Goal: Information Seeking & Learning: Learn about a topic

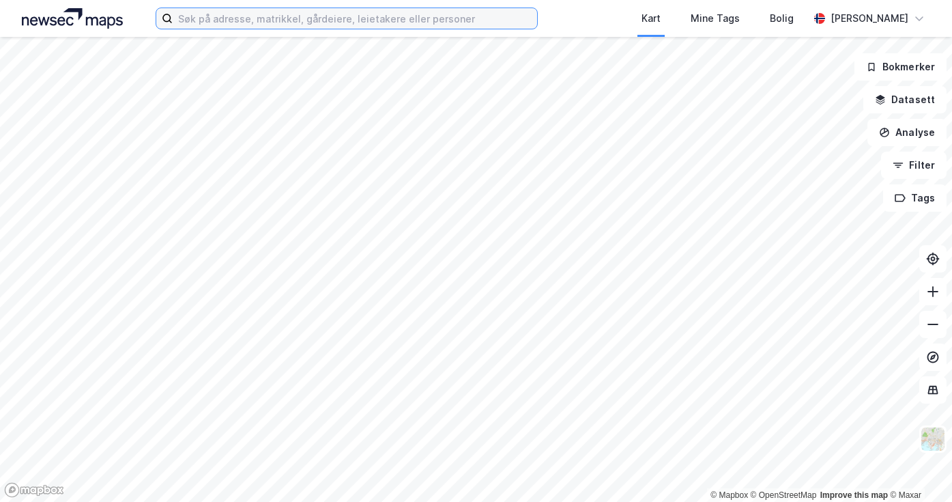
click at [307, 20] on input at bounding box center [355, 18] width 364 height 20
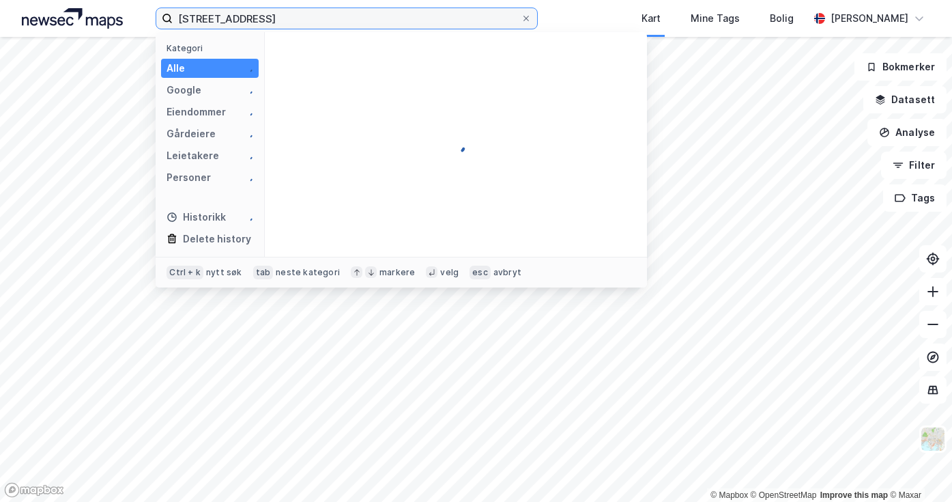
type input "[STREET_ADDRESS]"
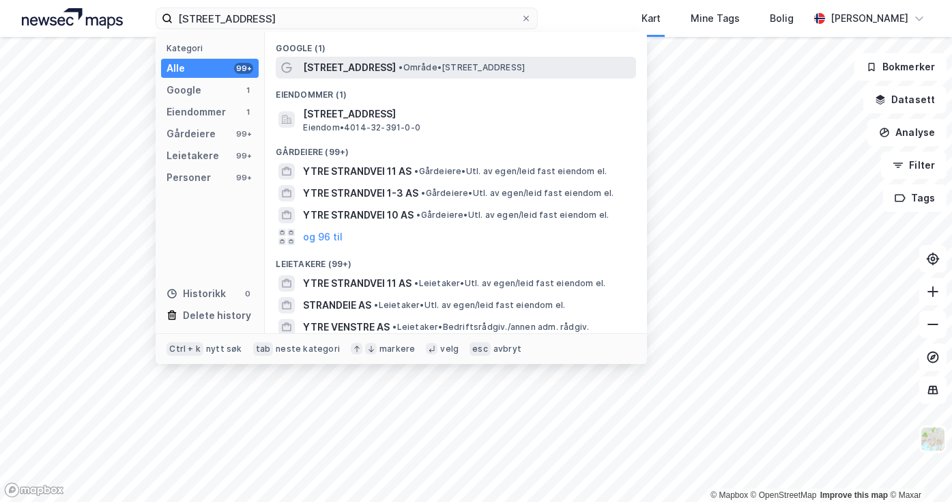
click at [460, 66] on span "• Område • [STREET_ADDRESS]" at bounding box center [462, 67] width 126 height 11
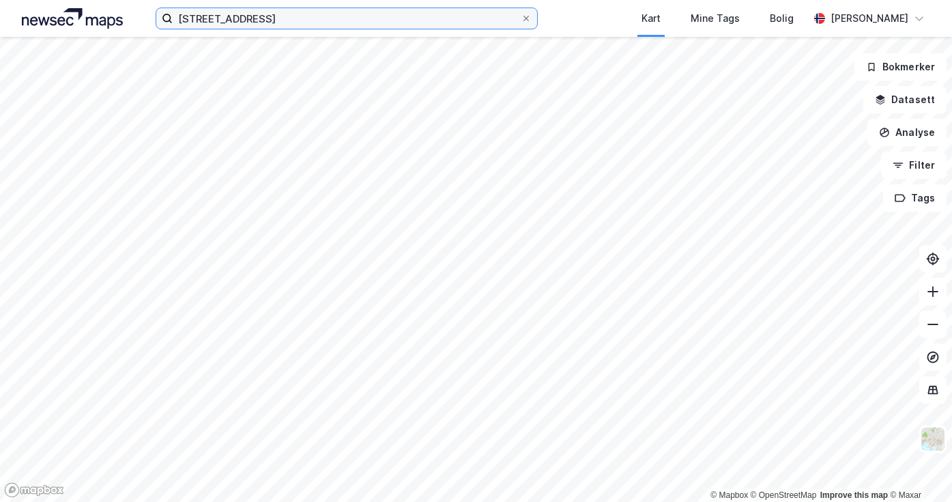
click at [386, 15] on input "[STREET_ADDRESS]" at bounding box center [347, 18] width 348 height 20
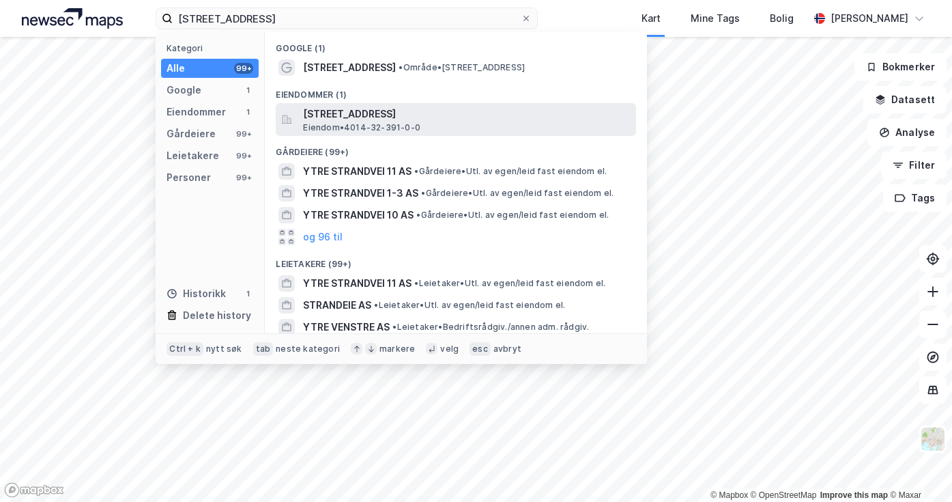
click at [384, 112] on span "[STREET_ADDRESS]" at bounding box center [467, 114] width 328 height 16
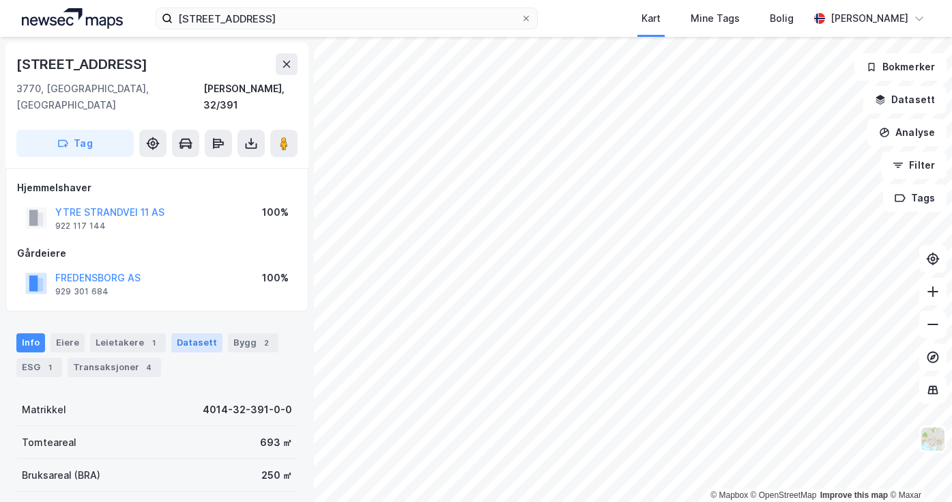
scroll to position [3, 0]
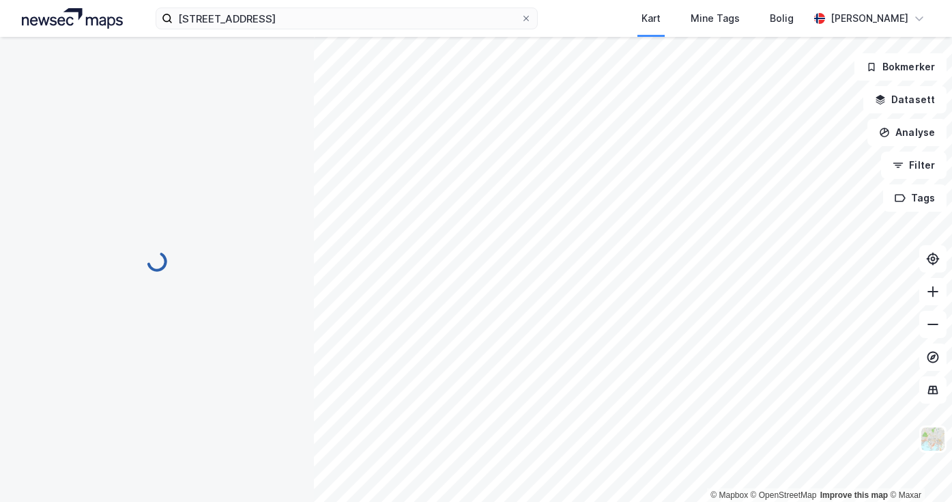
scroll to position [3, 0]
